Goal: Use online tool/utility: Utilize a website feature to perform a specific function

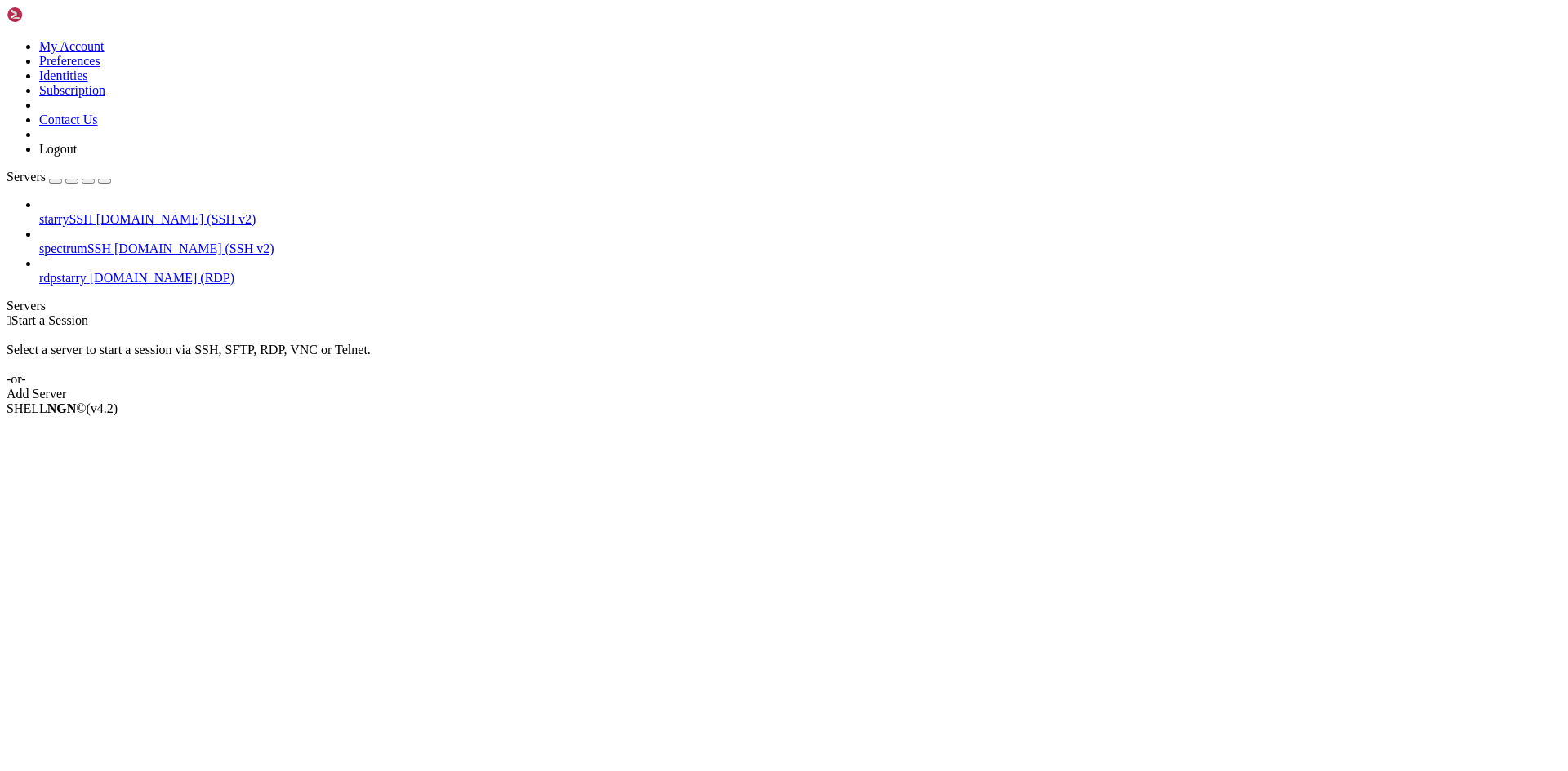
click at [87, 270] on span "rdpstarry" at bounding box center [63, 277] width 47 height 13
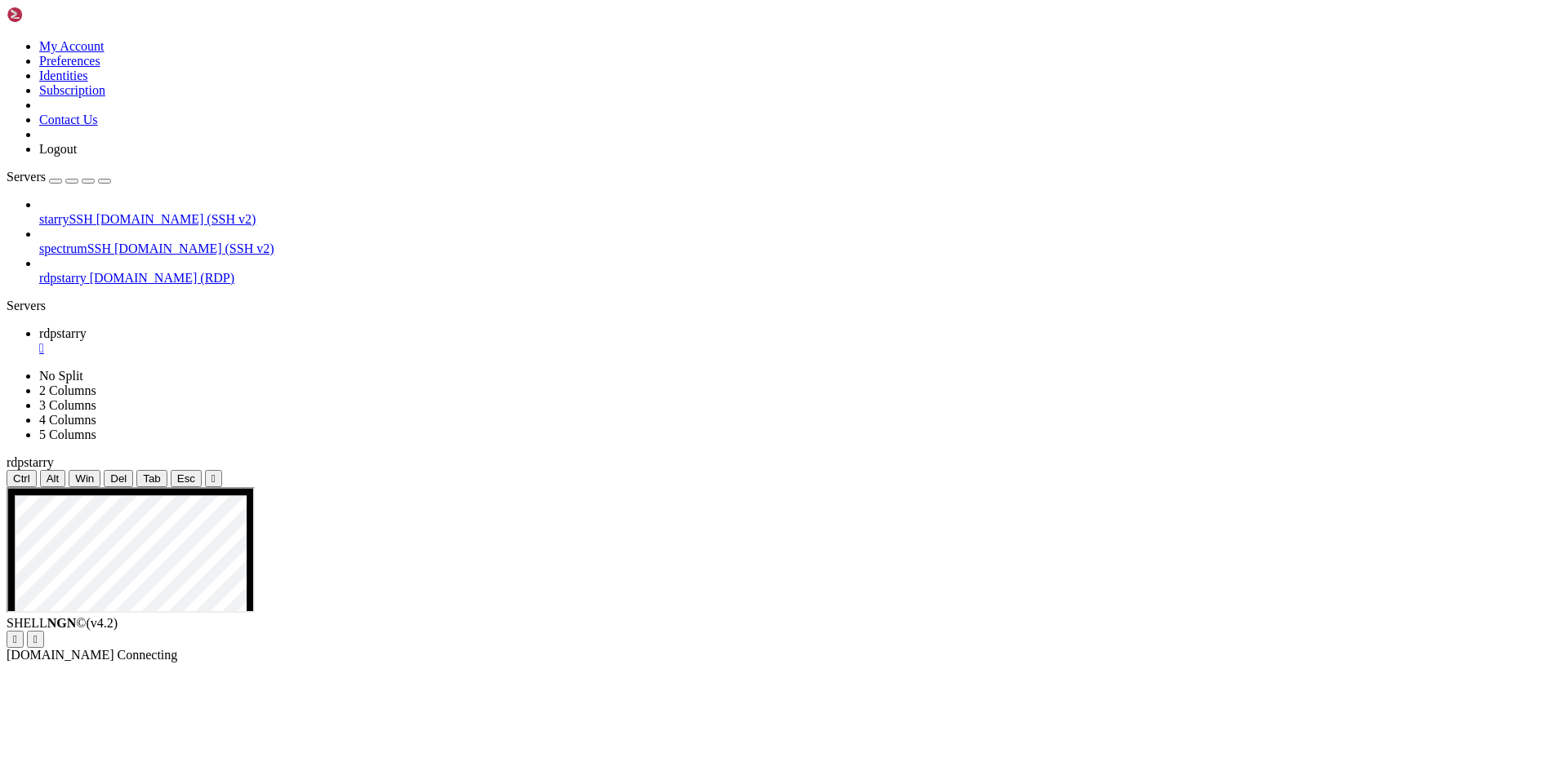
click at [153, 242] on span "[DOMAIN_NAME] (SSH v2)" at bounding box center [195, 248] width 160 height 13
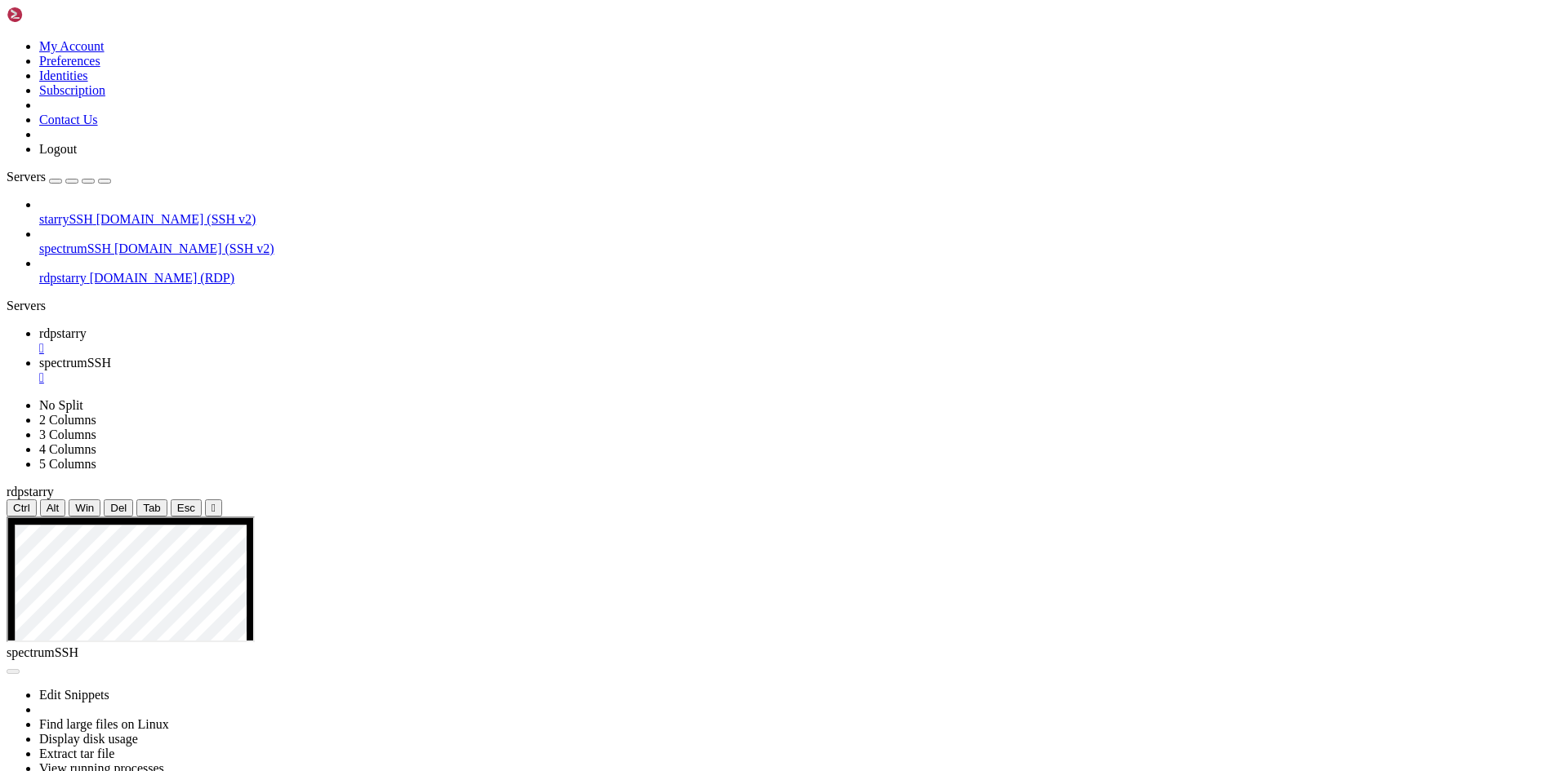
click at [423, 371] on div "" at bounding box center [800, 377] width 1522 height 14
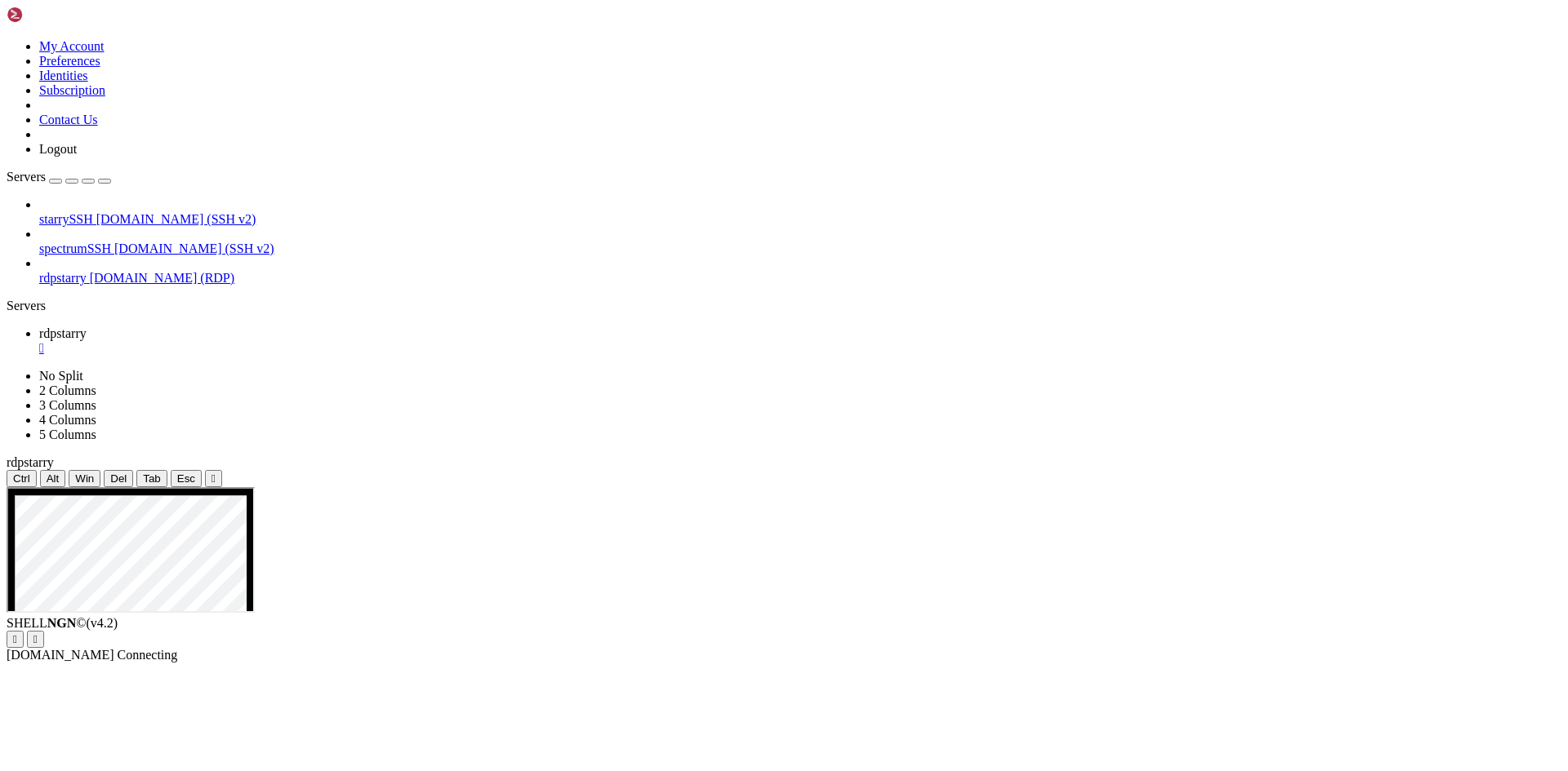
click at [298, 341] on div "" at bounding box center [800, 347] width 1522 height 14
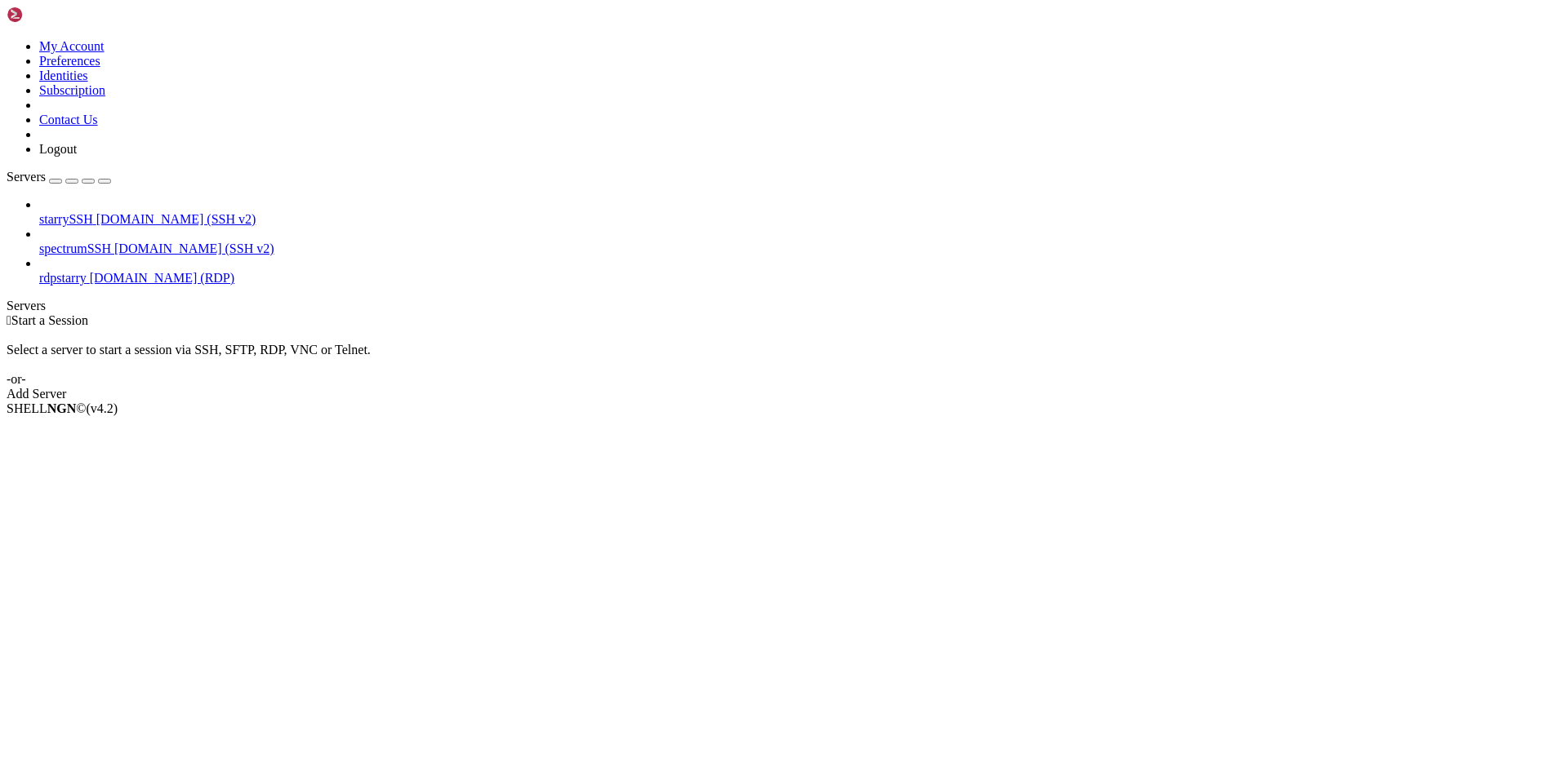
click at [87, 270] on span "rdpstarry" at bounding box center [63, 277] width 47 height 13
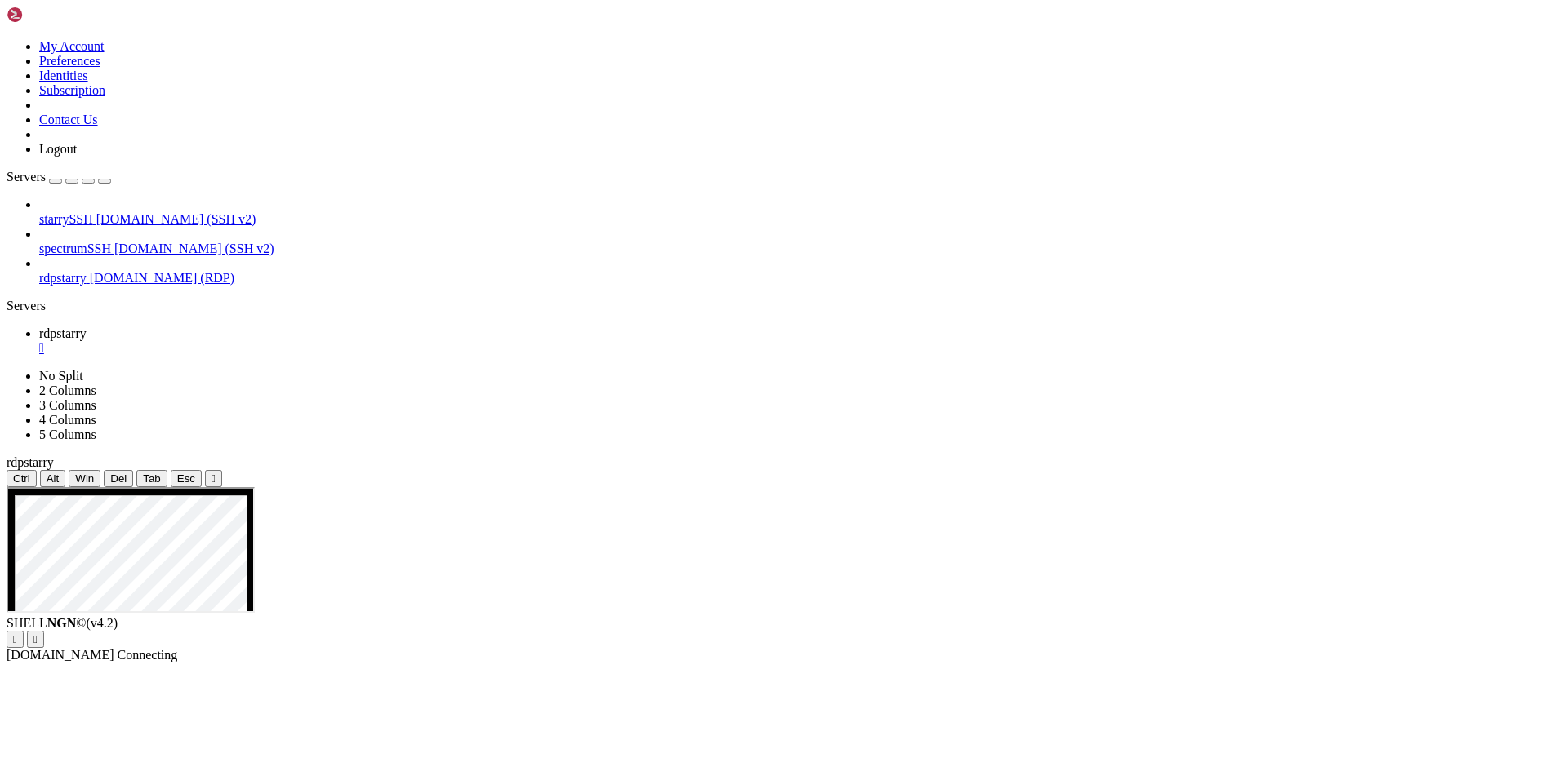
click at [216, 473] on div "" at bounding box center [214, 478] width 4 height 13
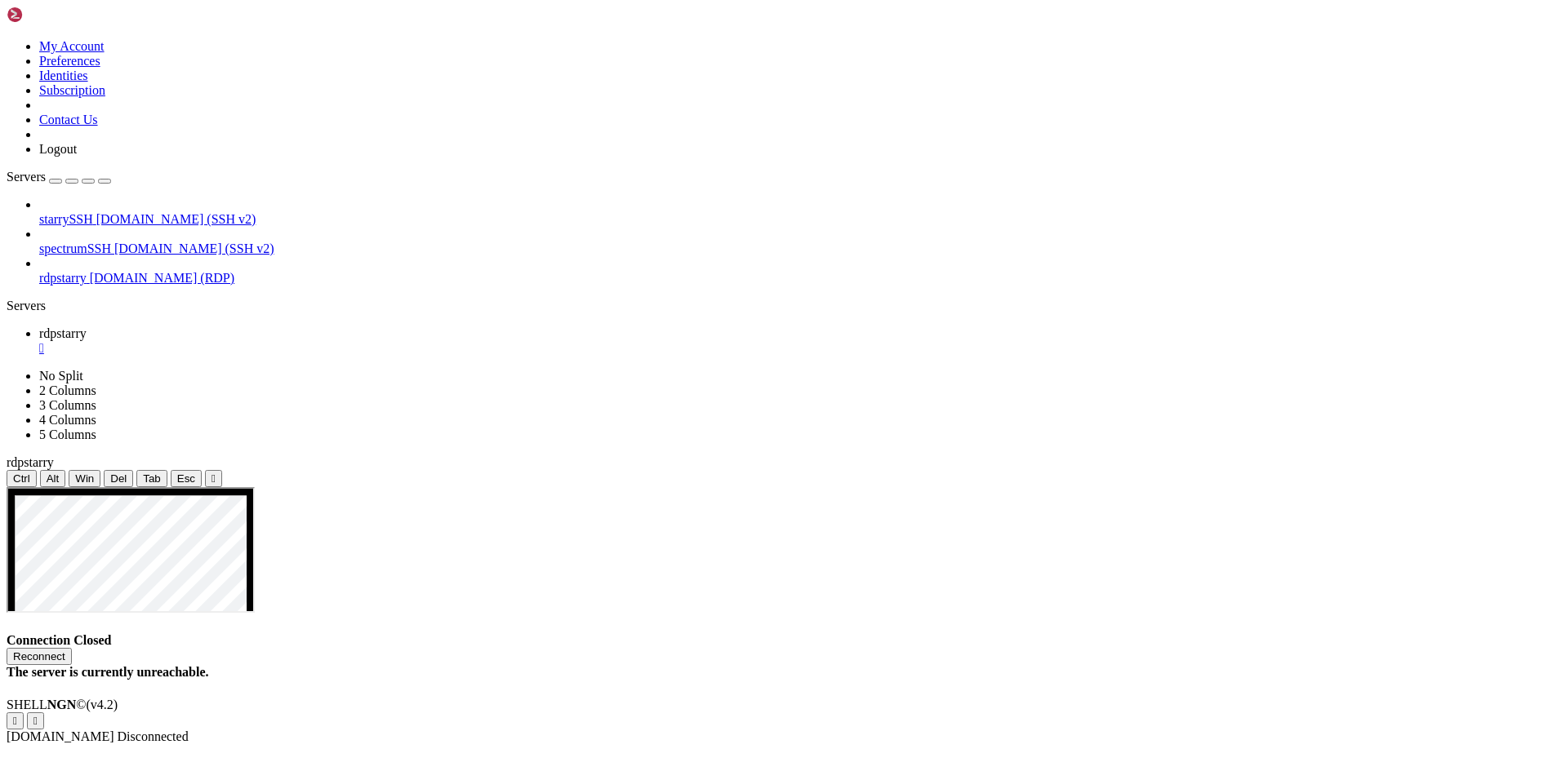
click at [301, 326] on link "rdpstarry " at bounding box center [800, 341] width 1522 height 30
click at [293, 341] on div "" at bounding box center [800, 347] width 1522 height 14
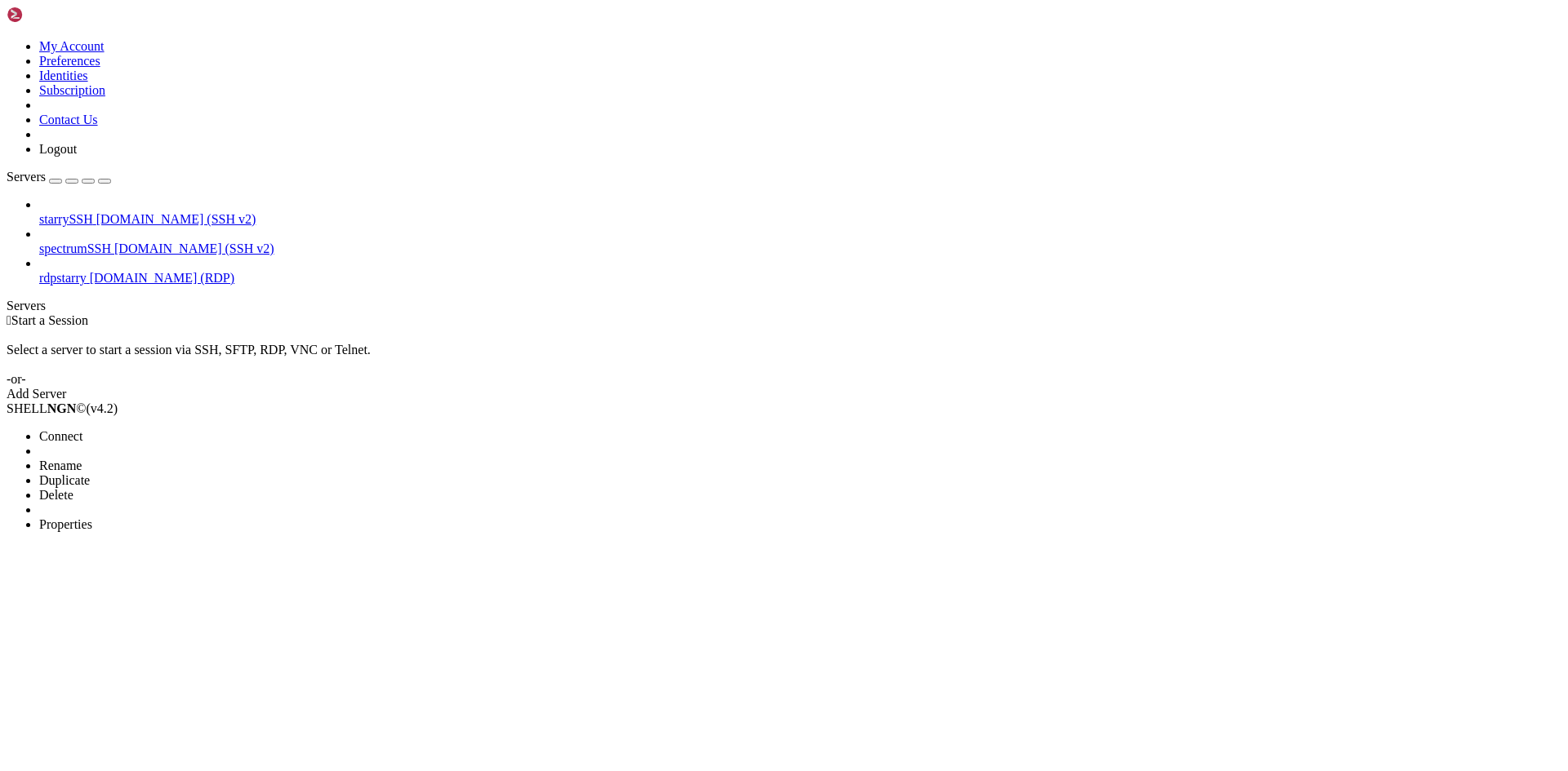
click at [96, 244] on div at bounding box center [784, 385] width 1568 height 771
click at [112, 227] on div "starrySSH [DOMAIN_NAME] (SSH v2) spectrumSSH [DOMAIN_NAME] (SSH v2) rdpstarry […" at bounding box center [784, 242] width 1555 height 89
click at [87, 270] on span "rdpstarry" at bounding box center [63, 277] width 47 height 13
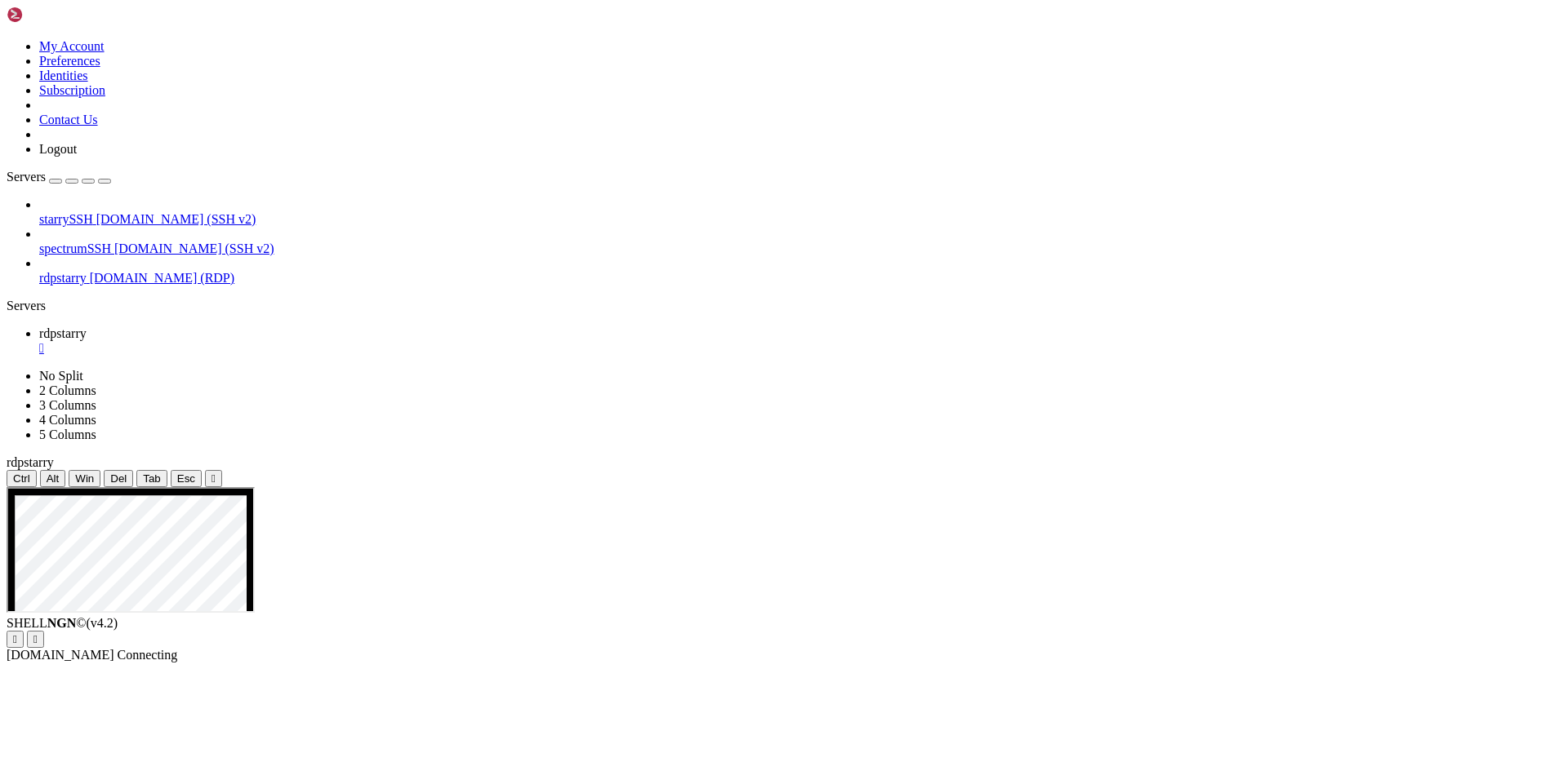
click at [296, 341] on div "" at bounding box center [800, 347] width 1522 height 14
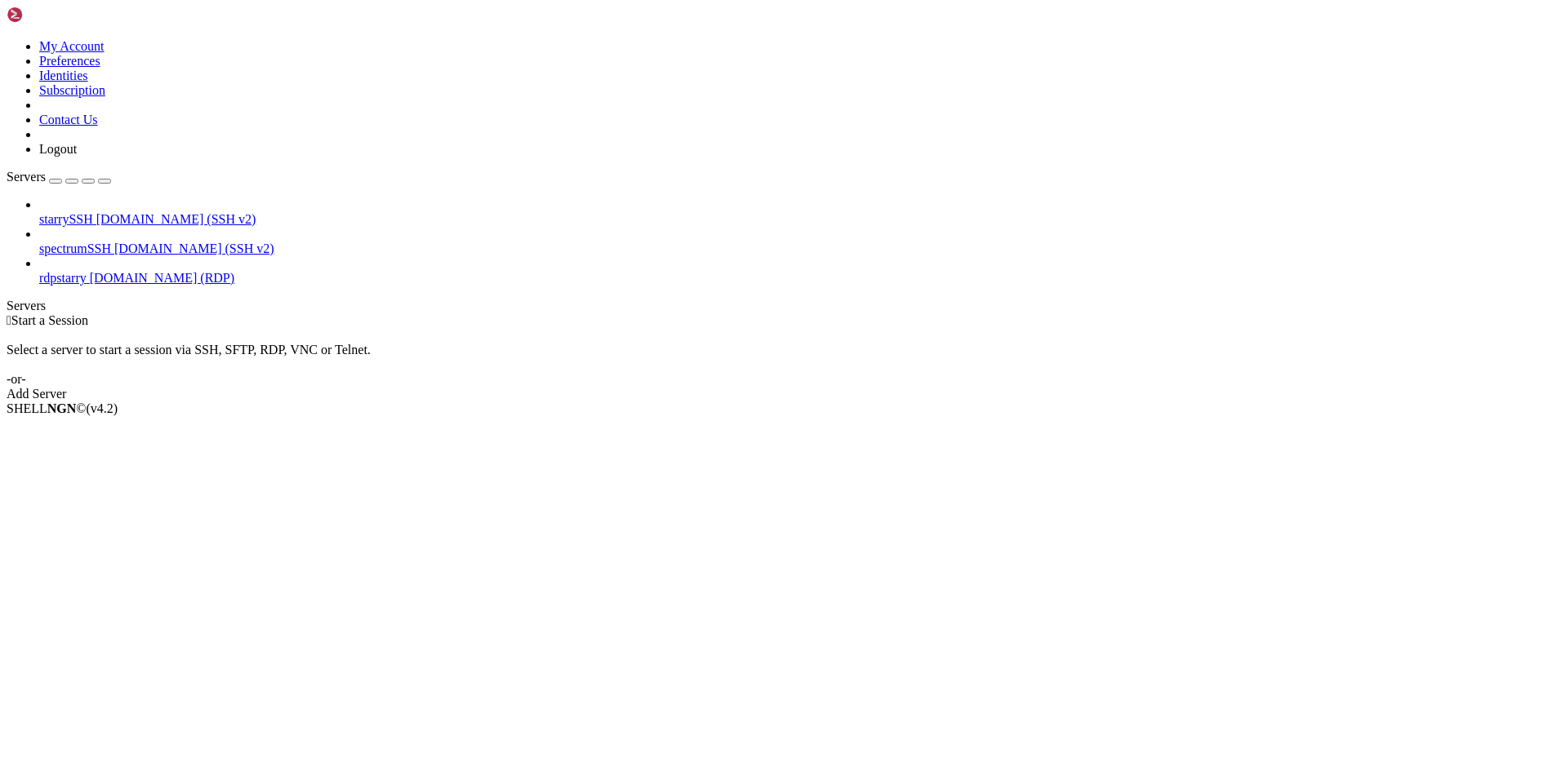
click at [111, 242] on span "spectrumSSH" at bounding box center [75, 248] width 72 height 13
